Goal: Information Seeking & Learning: Learn about a topic

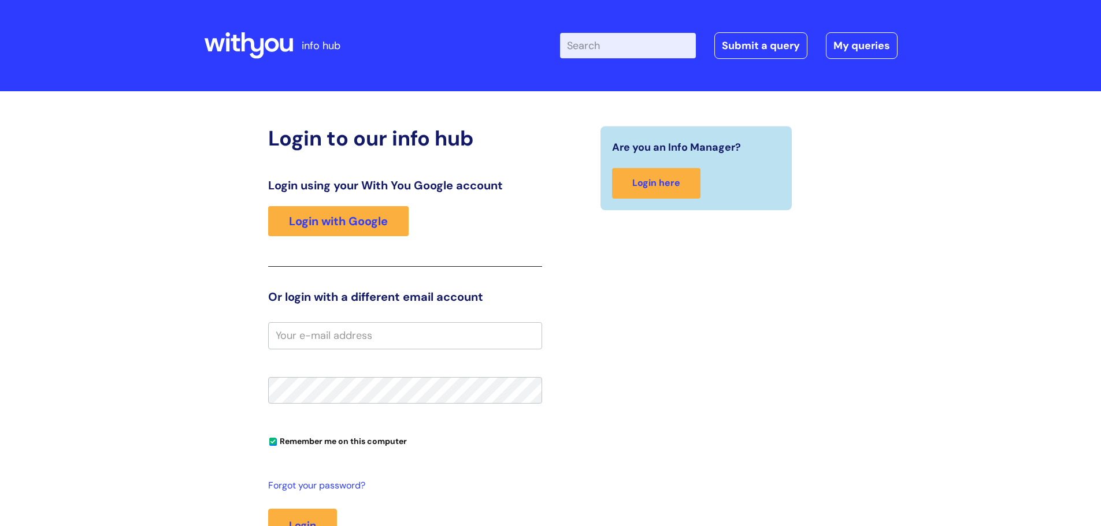
click at [305, 236] on link "Login with Google" at bounding box center [338, 221] width 140 height 30
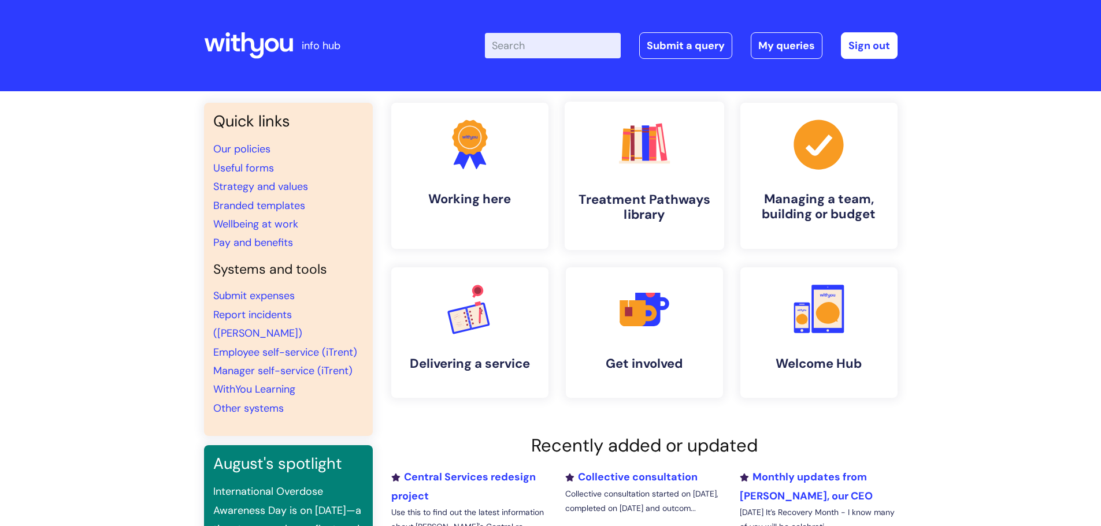
click at [629, 157] on icon ".cls-1{fill:#f89b22;}.cls-1,.cls-2,.cls-3,.cls-4,.cls-5,.cls-6,.cls-7{stroke-wi…" at bounding box center [643, 144] width 57 height 57
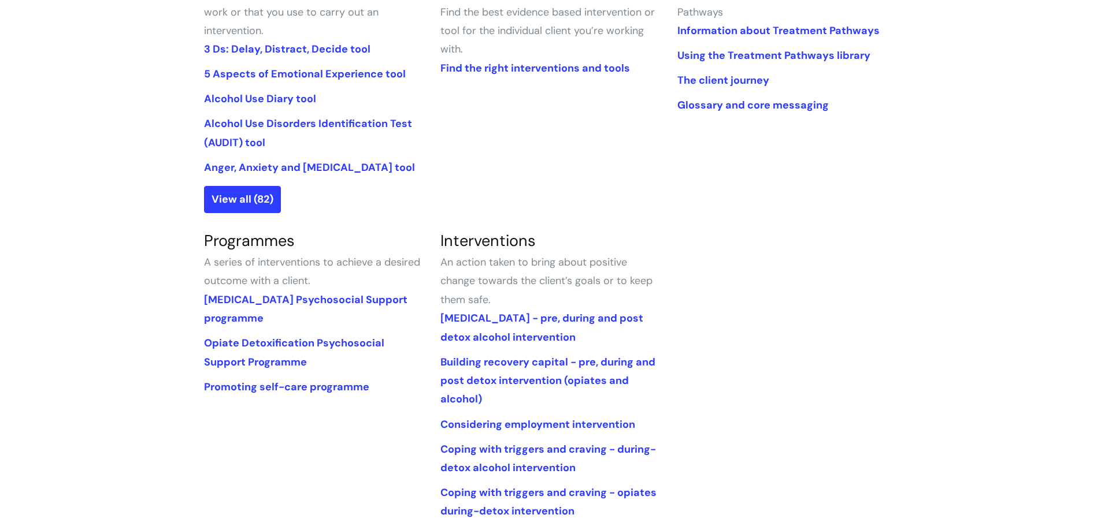
scroll to position [344, 0]
click at [265, 200] on link "View all (82)" at bounding box center [242, 200] width 77 height 27
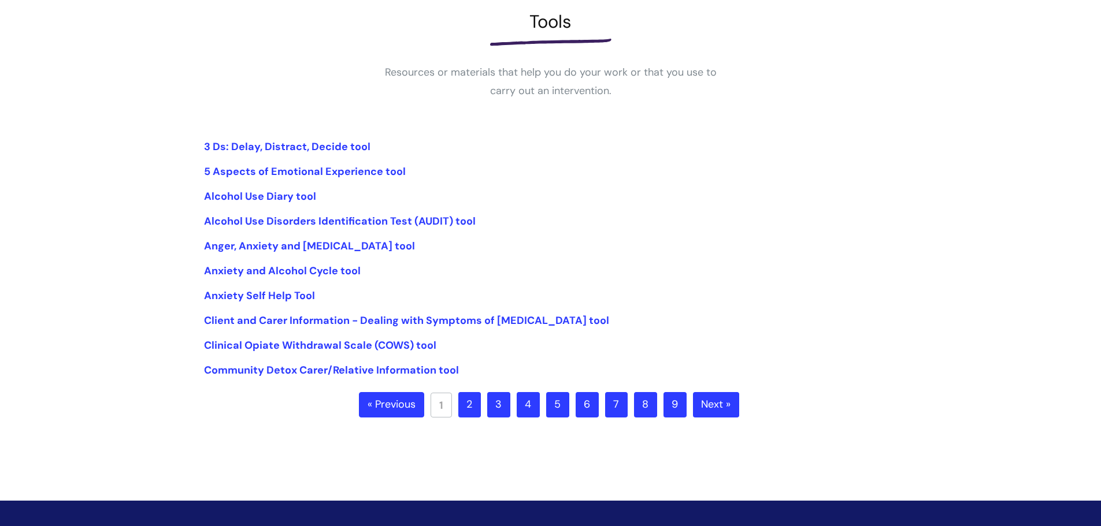
scroll to position [175, 0]
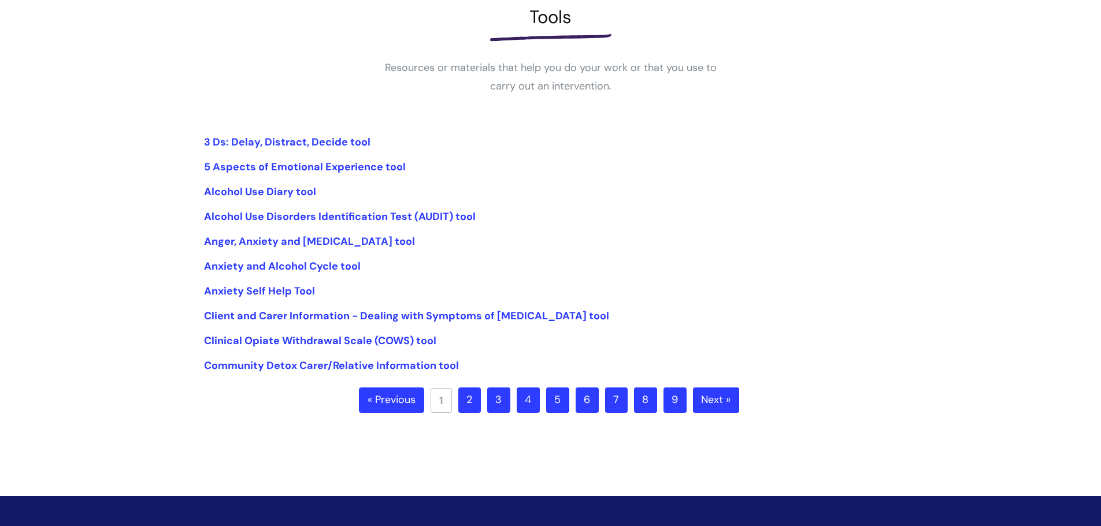
click at [468, 400] on link "2" at bounding box center [469, 400] width 23 height 25
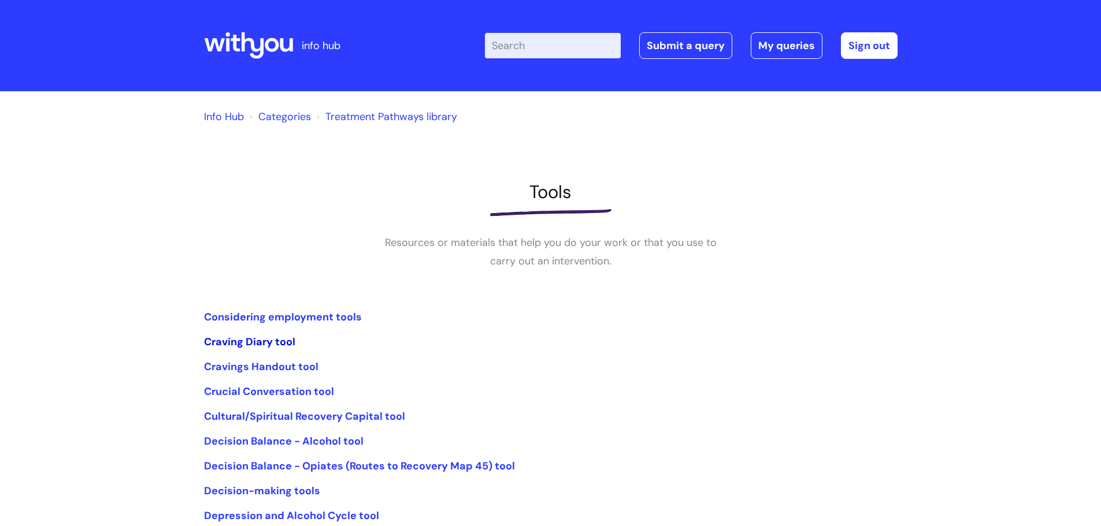
click at [284, 346] on link "Craving Diary tool" at bounding box center [249, 342] width 91 height 14
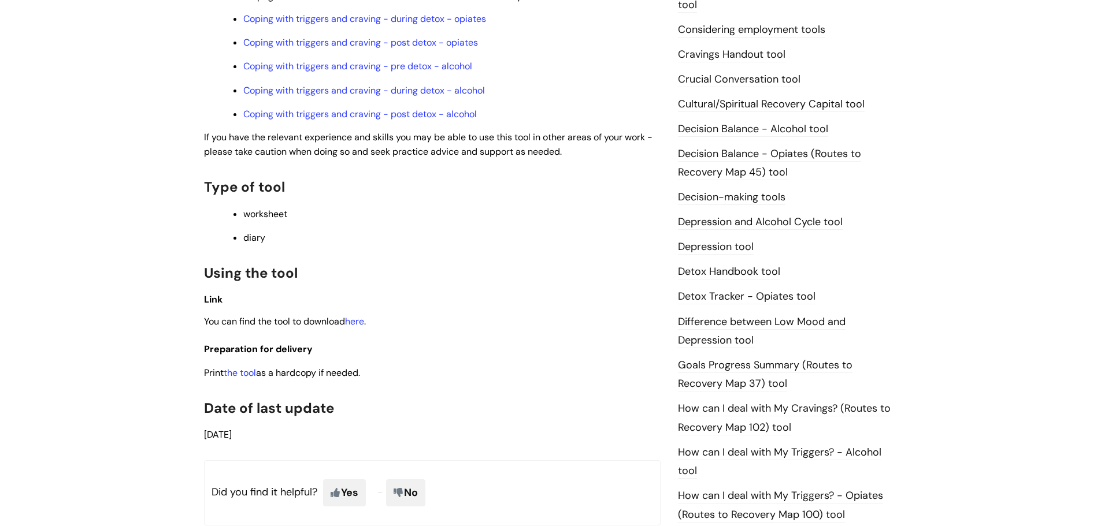
scroll to position [462, 0]
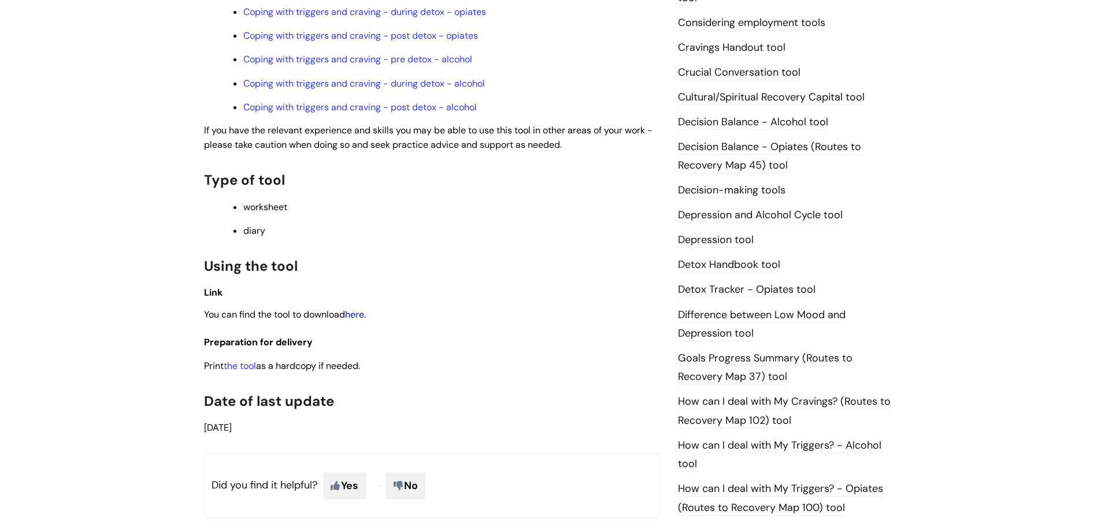
click at [359, 317] on link "here" at bounding box center [354, 315] width 19 height 12
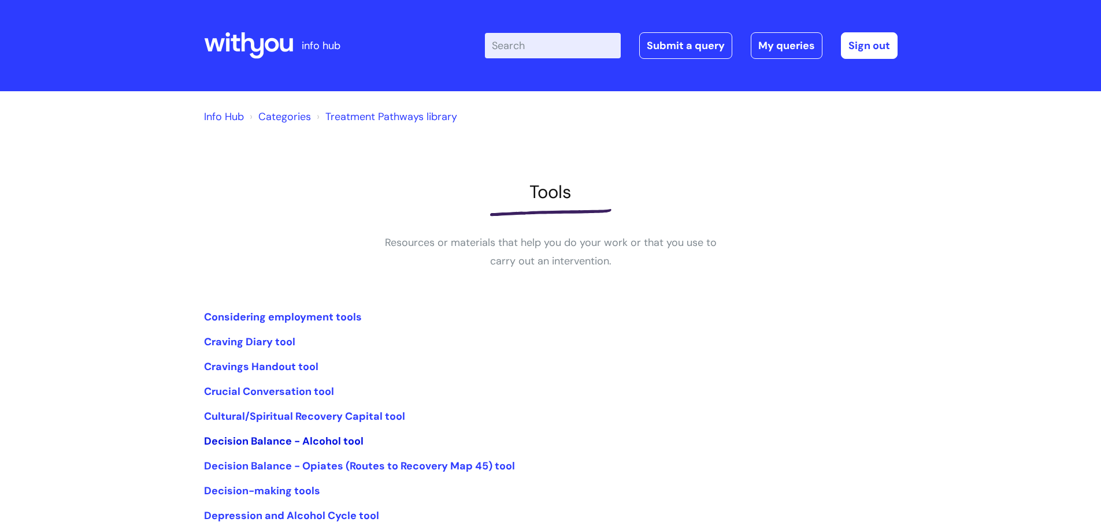
click at [346, 439] on link "Decision Balance - Alcohol tool" at bounding box center [283, 442] width 159 height 14
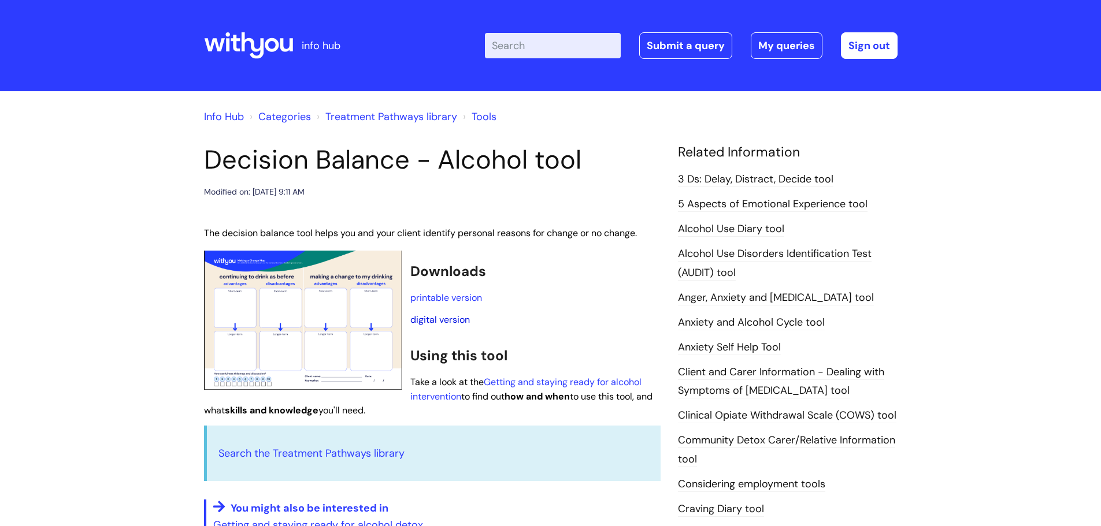
click at [448, 320] on link "digital version" at bounding box center [440, 320] width 60 height 12
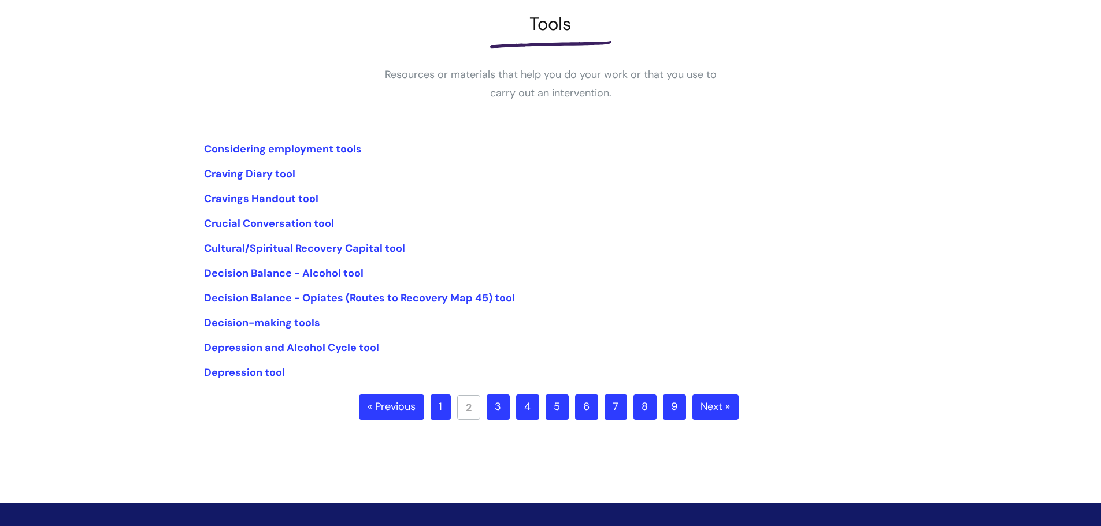
scroll to position [175, 0]
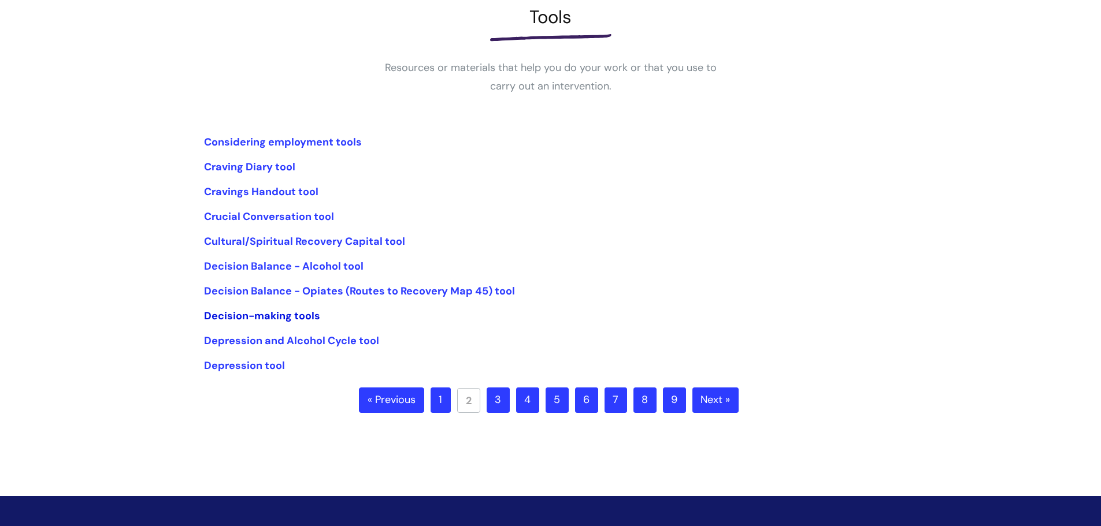
click at [301, 314] on link "Decision-making tools" at bounding box center [262, 316] width 116 height 14
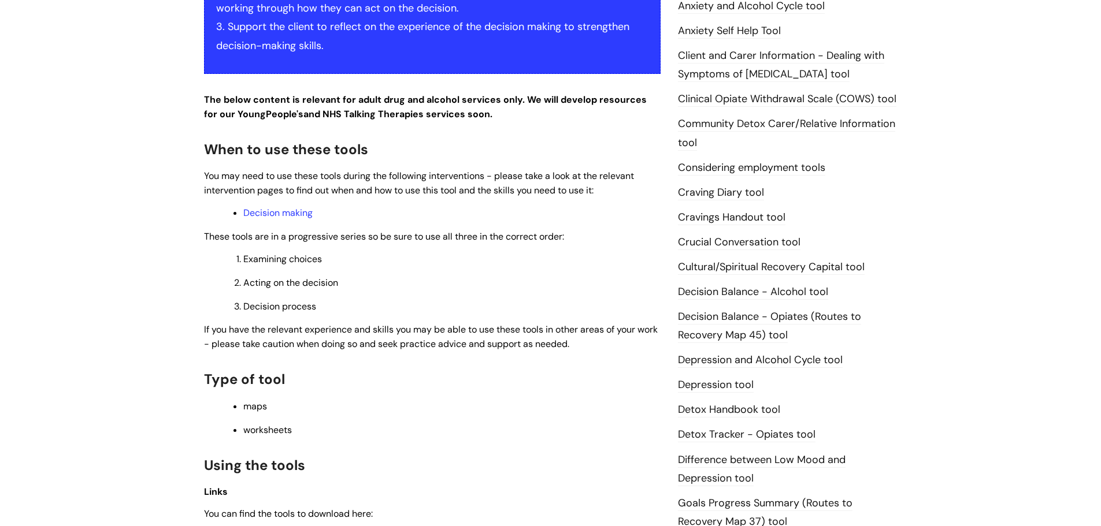
scroll to position [318, 0]
click at [292, 259] on span "Examining choices" at bounding box center [282, 258] width 79 height 12
click at [298, 211] on link "Decision making" at bounding box center [277, 212] width 69 height 12
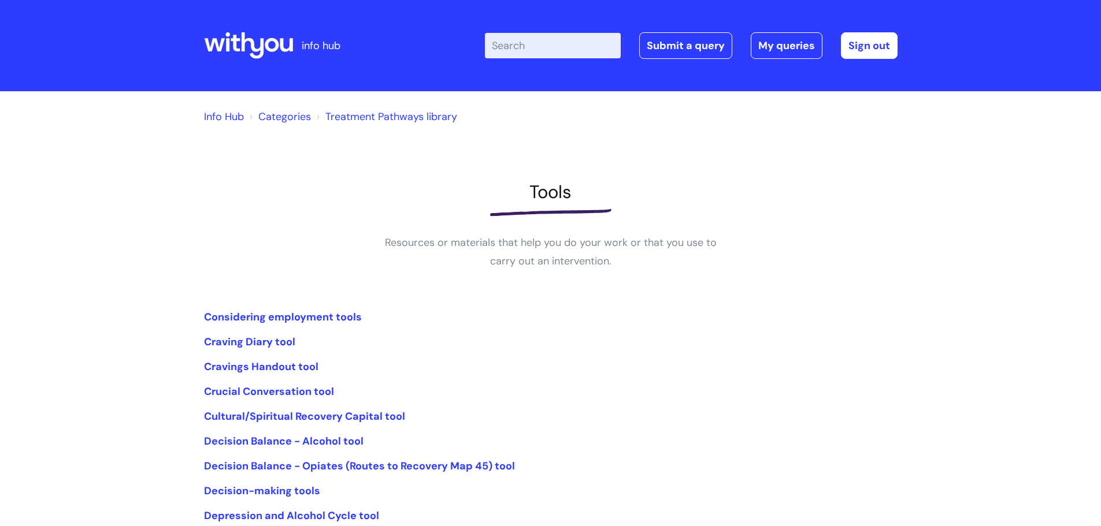
scroll to position [175, 0]
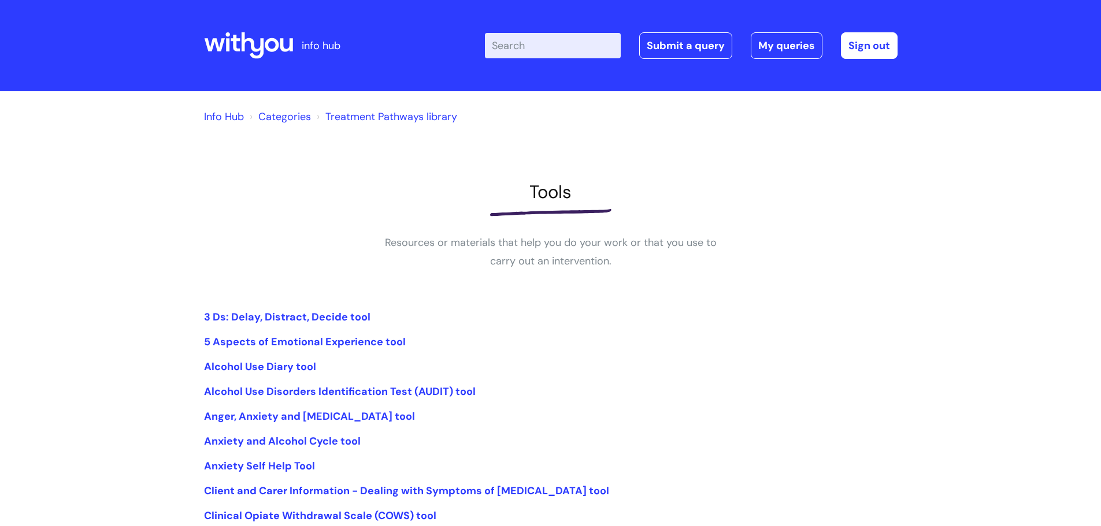
scroll to position [175, 0]
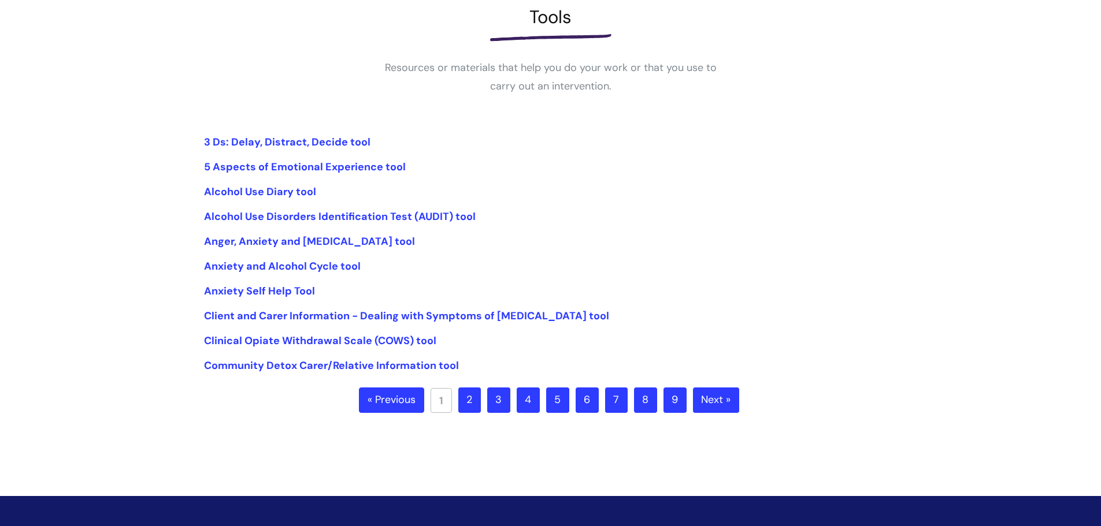
click at [470, 400] on link "2" at bounding box center [469, 400] width 23 height 25
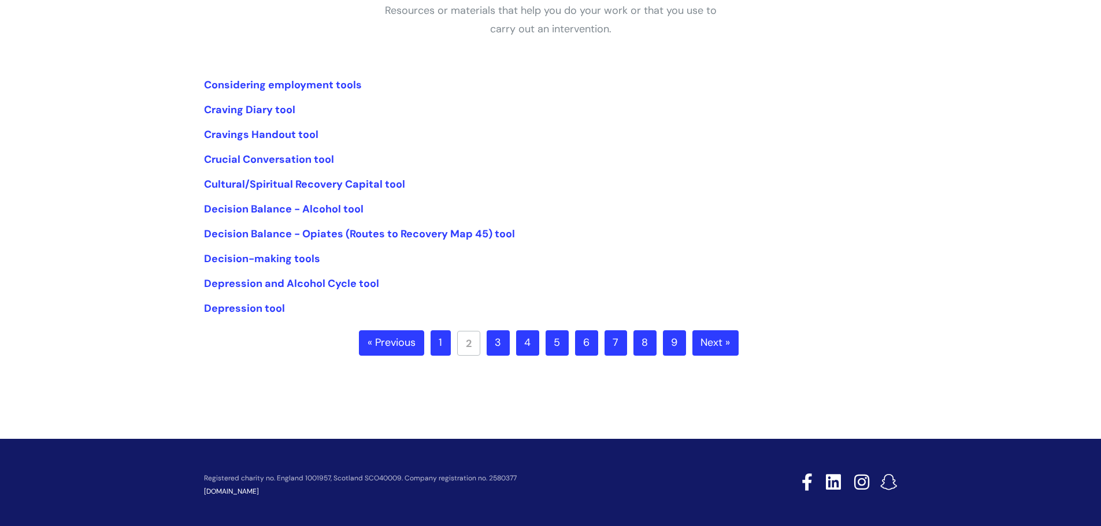
scroll to position [257, 0]
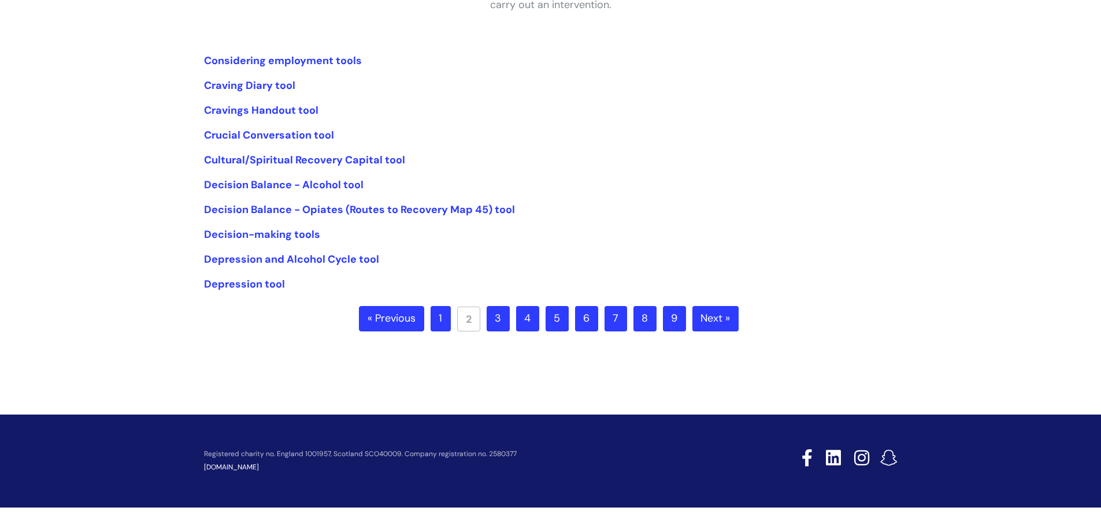
click at [497, 320] on link "3" at bounding box center [498, 318] width 23 height 25
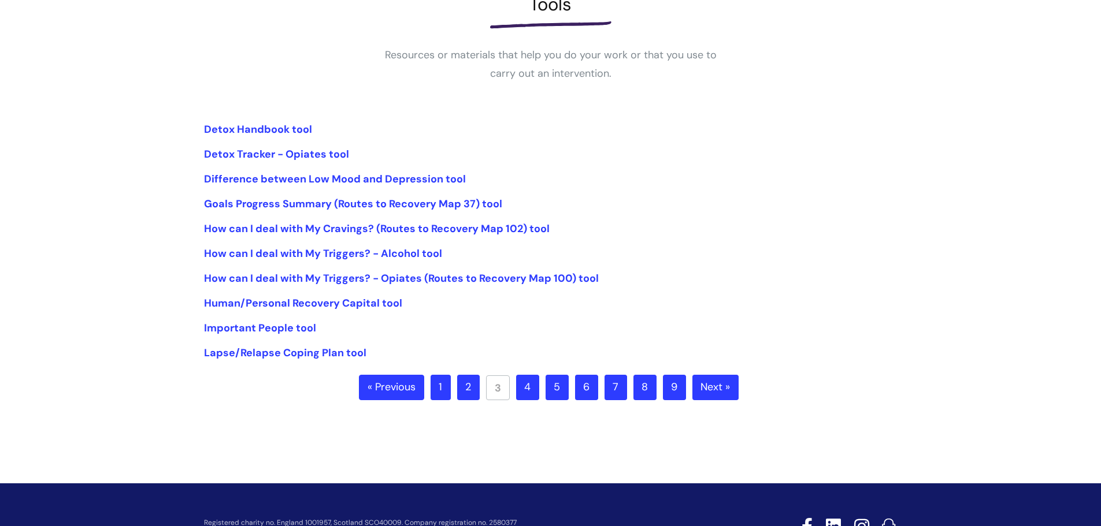
scroll to position [187, 0]
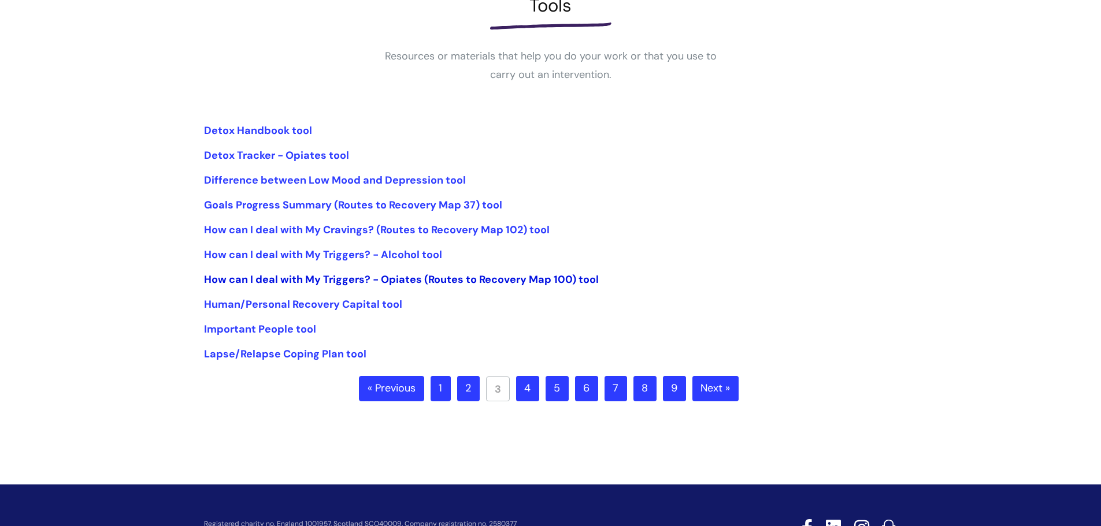
click at [253, 278] on link "How can I deal with My Triggers? - Opiates (Routes to Recovery Map 100) tool" at bounding box center [401, 280] width 395 height 14
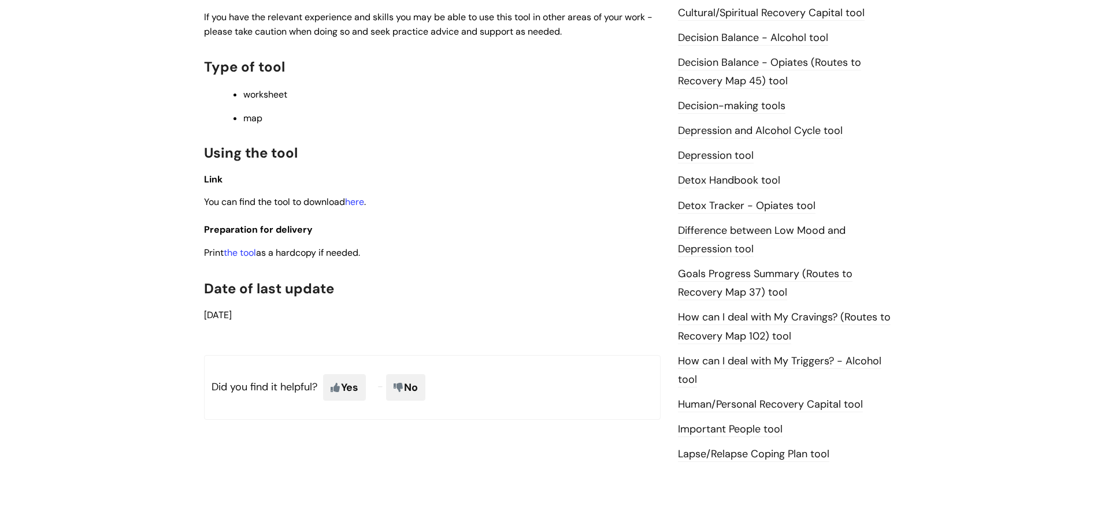
scroll to position [583, 0]
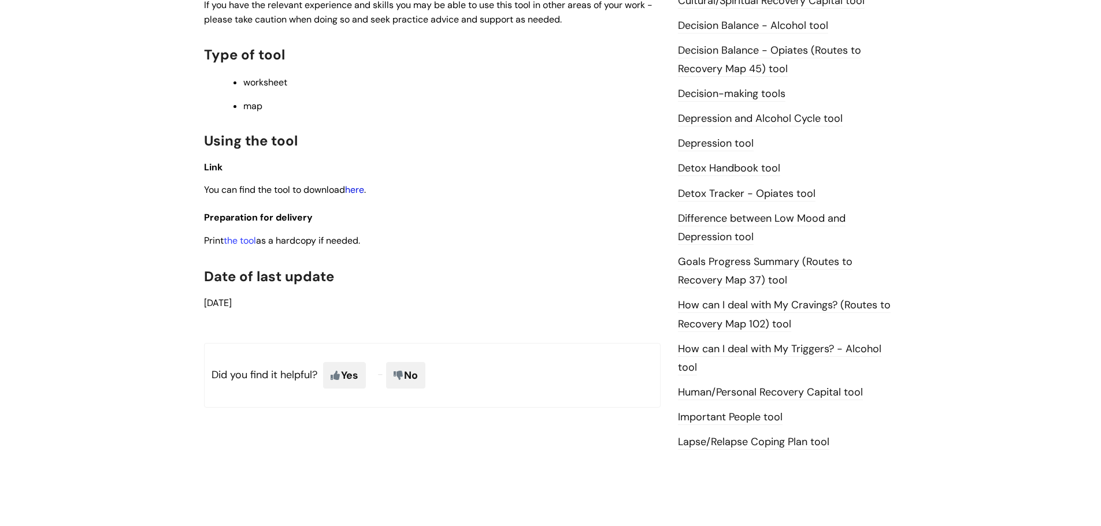
click at [363, 190] on link "here" at bounding box center [354, 190] width 19 height 12
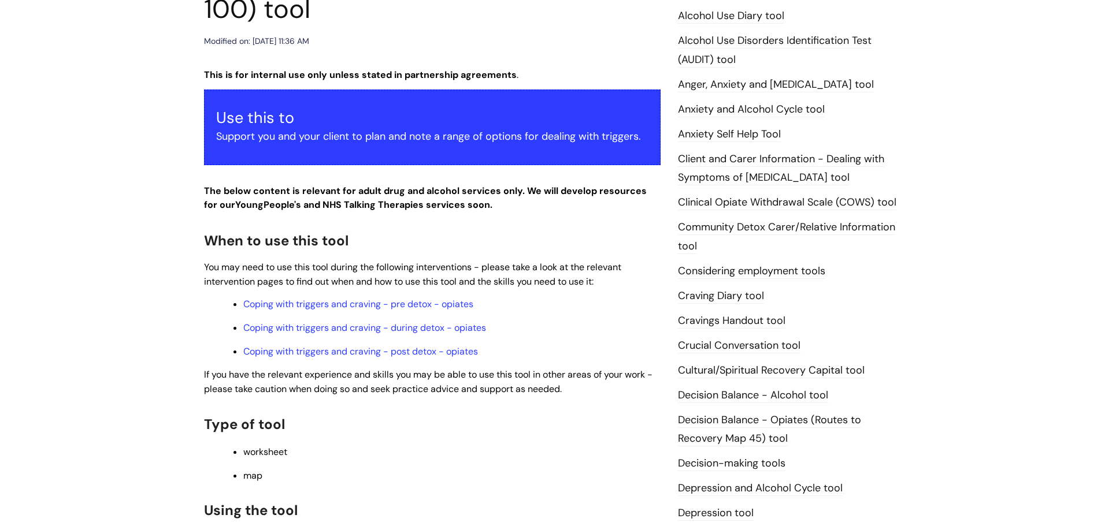
scroll to position [244, 0]
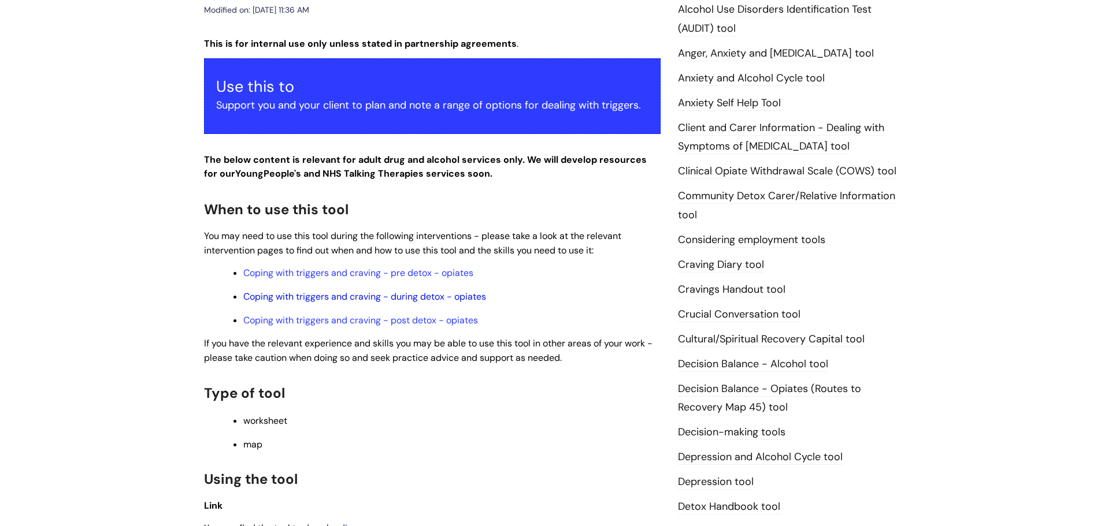
click at [402, 295] on link "Coping with triggers and craving - during detox - opiates" at bounding box center [364, 297] width 243 height 12
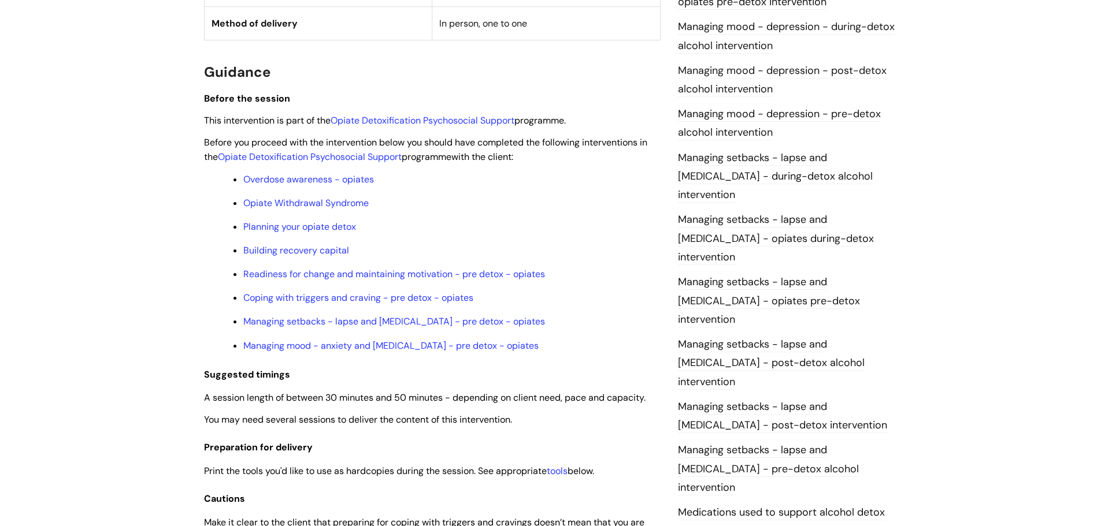
scroll to position [854, 0]
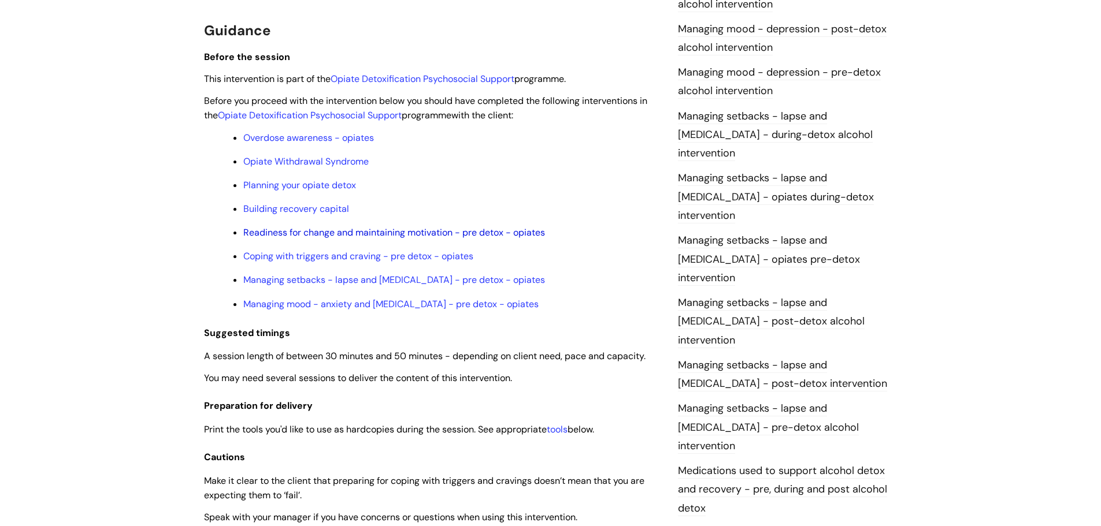
click at [415, 231] on link "Readiness for change and maintaining motivation - pre detox - opiates" at bounding box center [394, 233] width 302 height 12
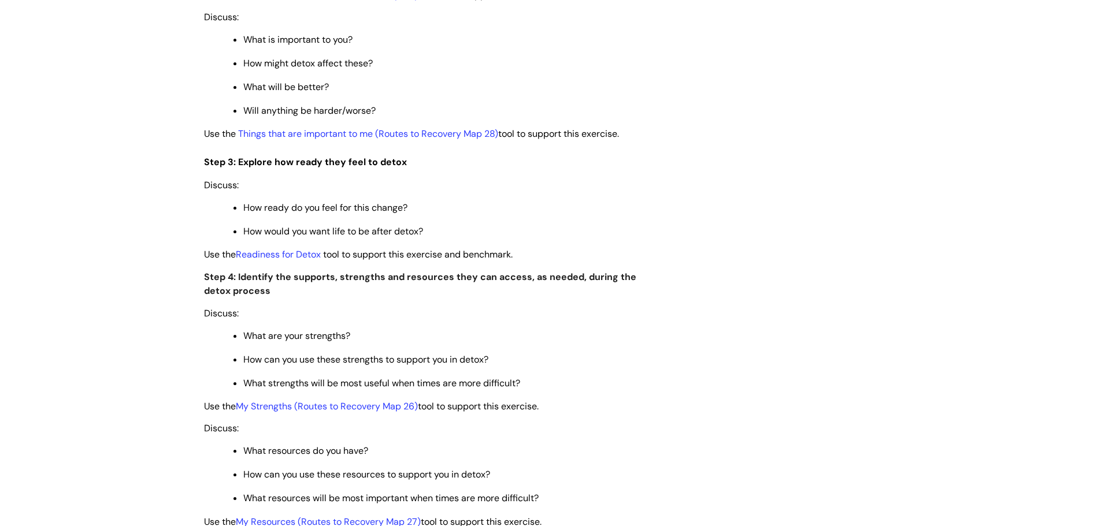
scroll to position [1956, 0]
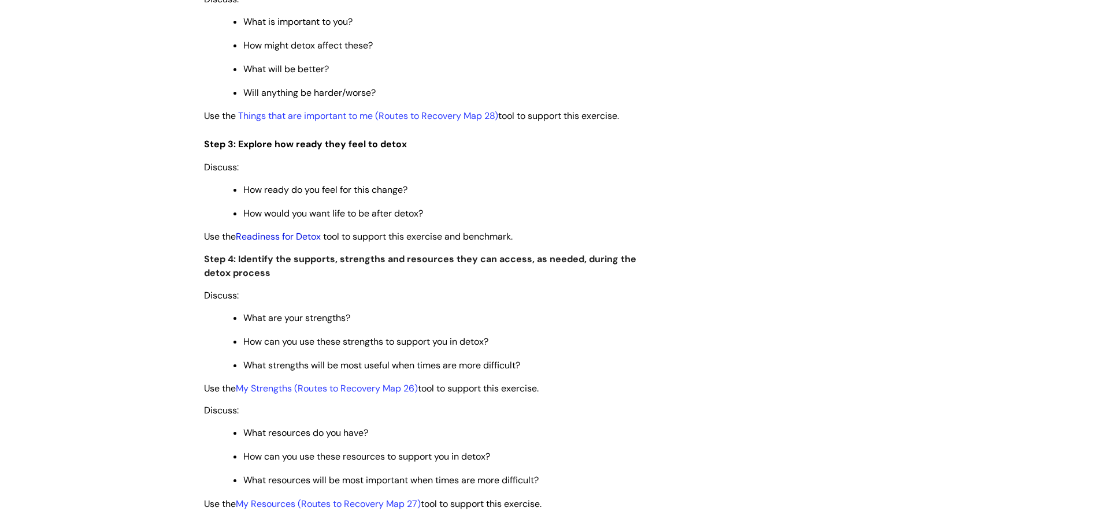
click at [290, 243] on link "Readiness for Detox" at bounding box center [278, 237] width 85 height 12
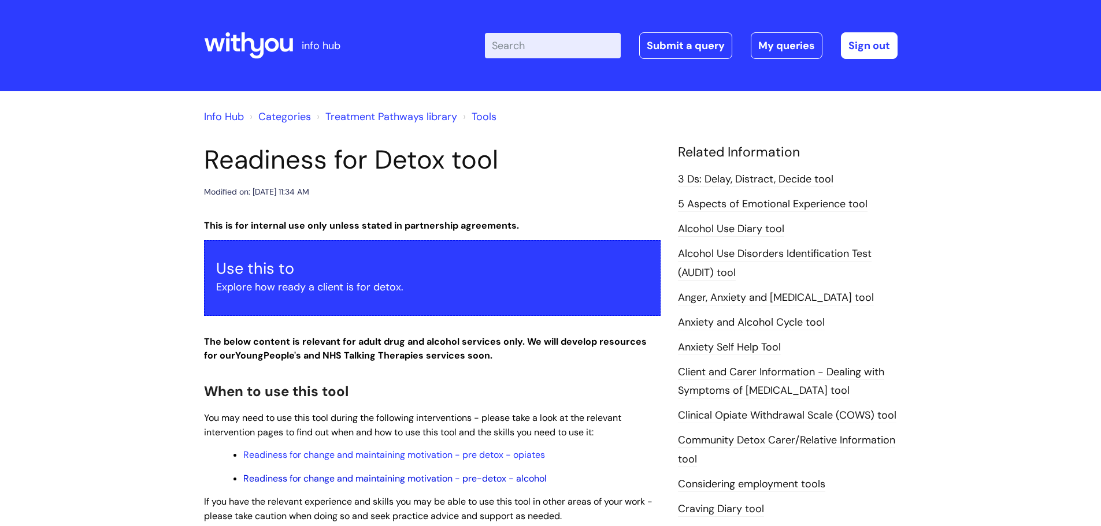
click at [392, 478] on link "Readiness for change and maintaining motivation - pre-detox - alcohol" at bounding box center [394, 479] width 303 height 12
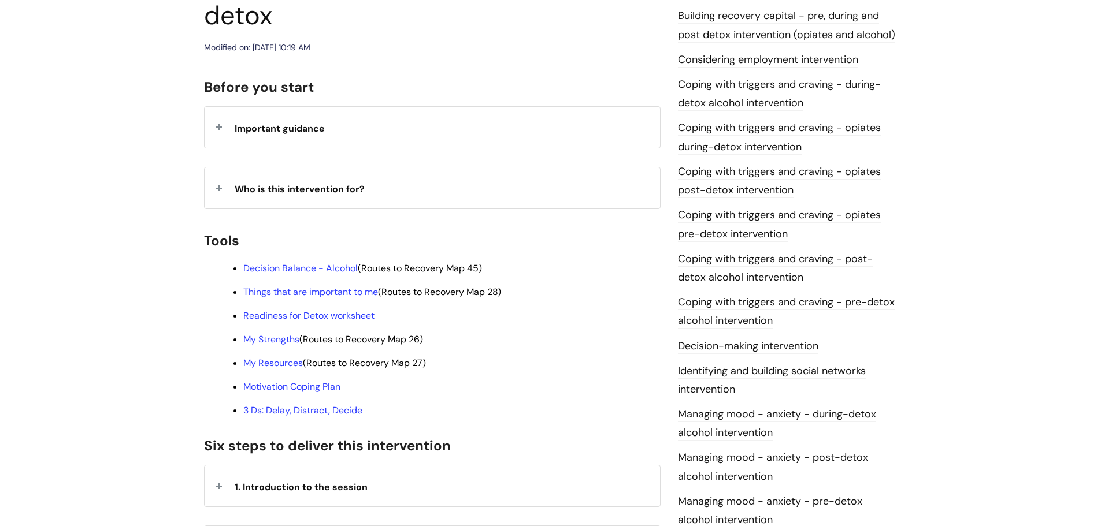
scroll to position [234, 0]
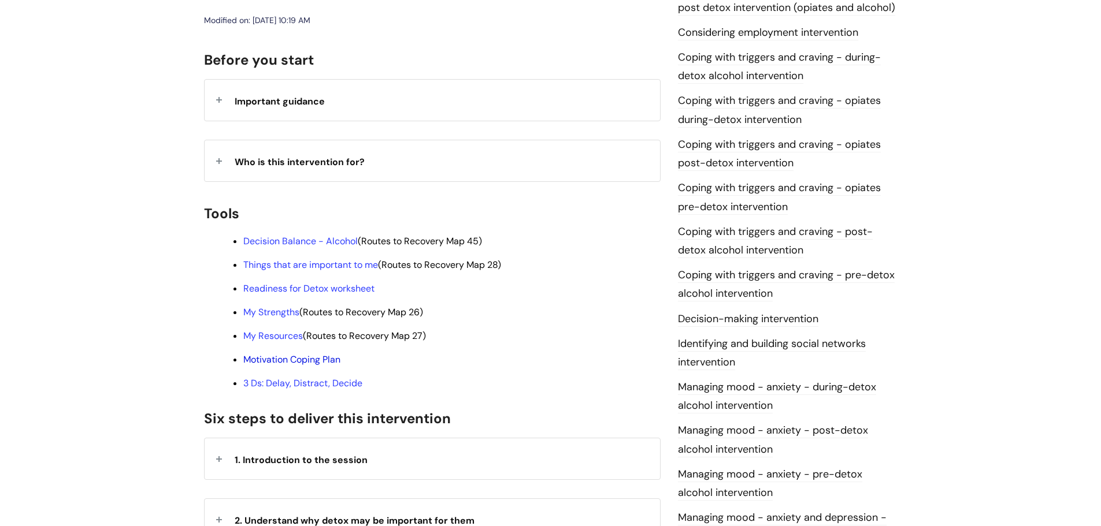
click at [292, 354] on link "Motivation Coping Plan" at bounding box center [291, 360] width 97 height 12
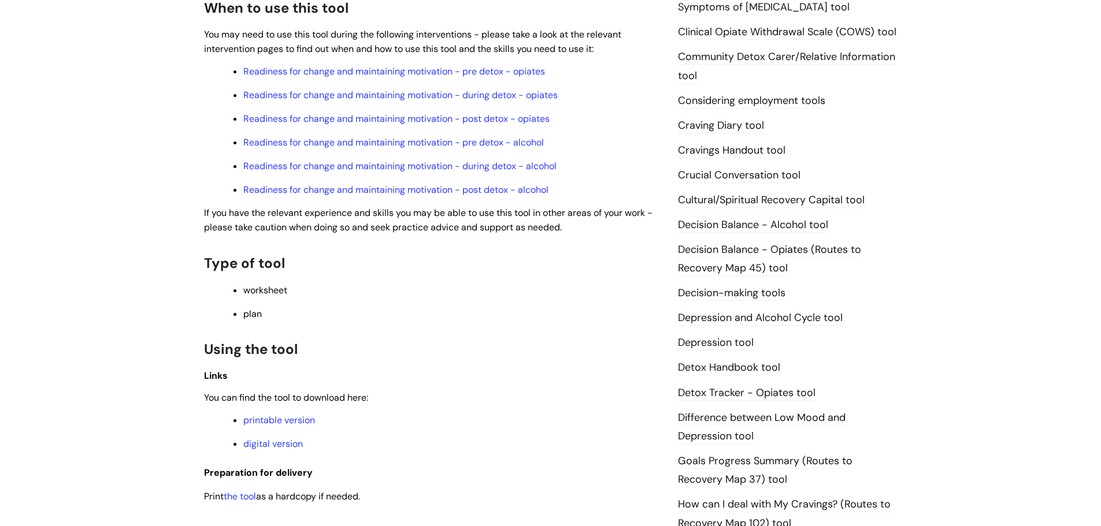
scroll to position [404, 0]
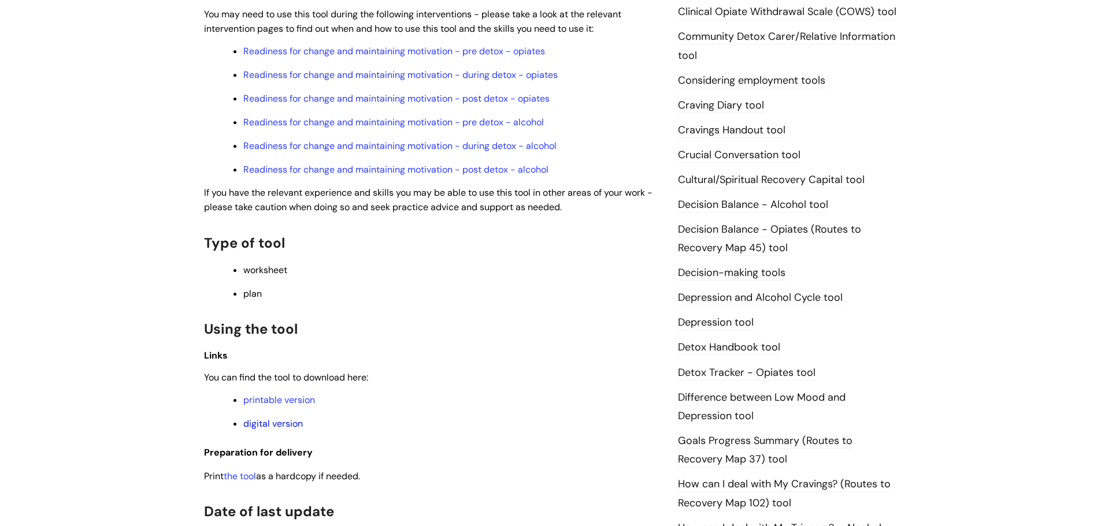
click at [276, 426] on link "digital version" at bounding box center [273, 424] width 60 height 12
